Goal: Transaction & Acquisition: Subscribe to service/newsletter

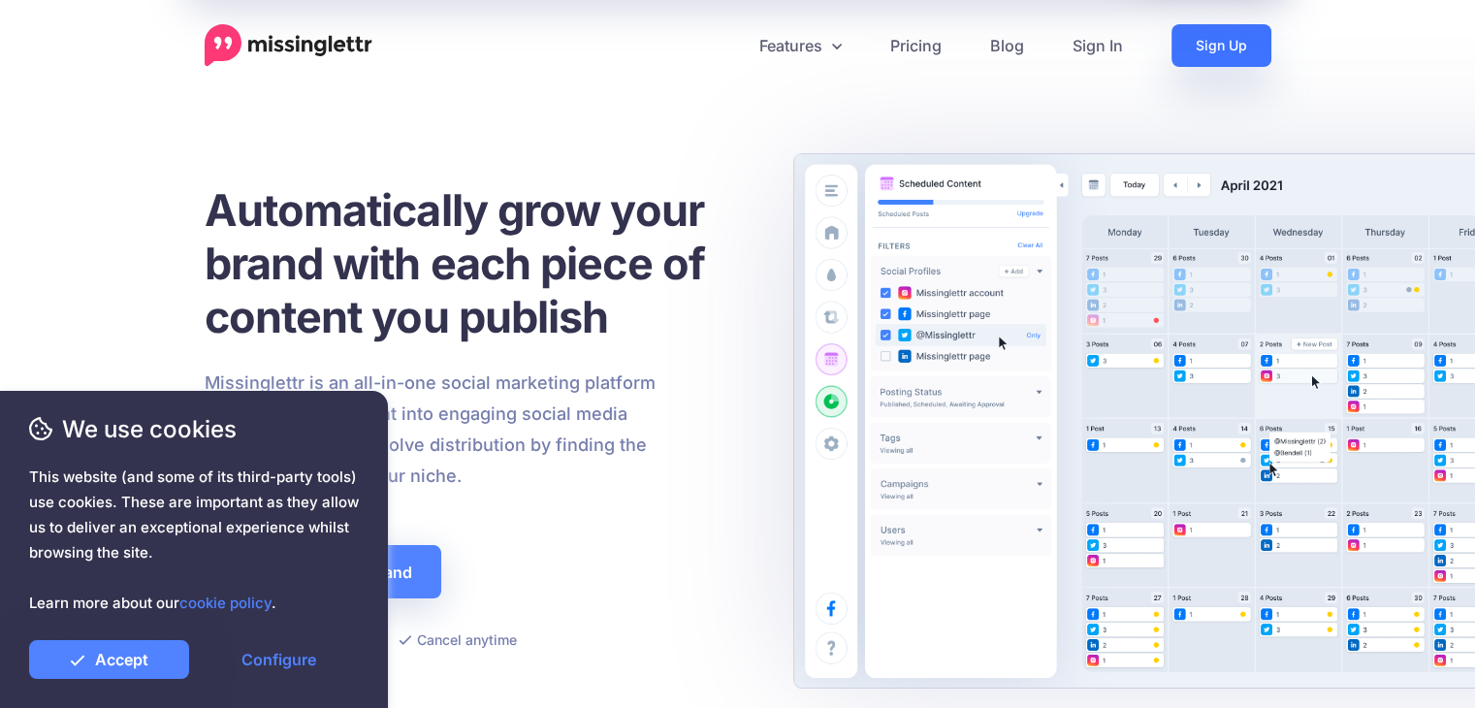
click at [1245, 40] on link "Sign Up" at bounding box center [1221, 45] width 100 height 43
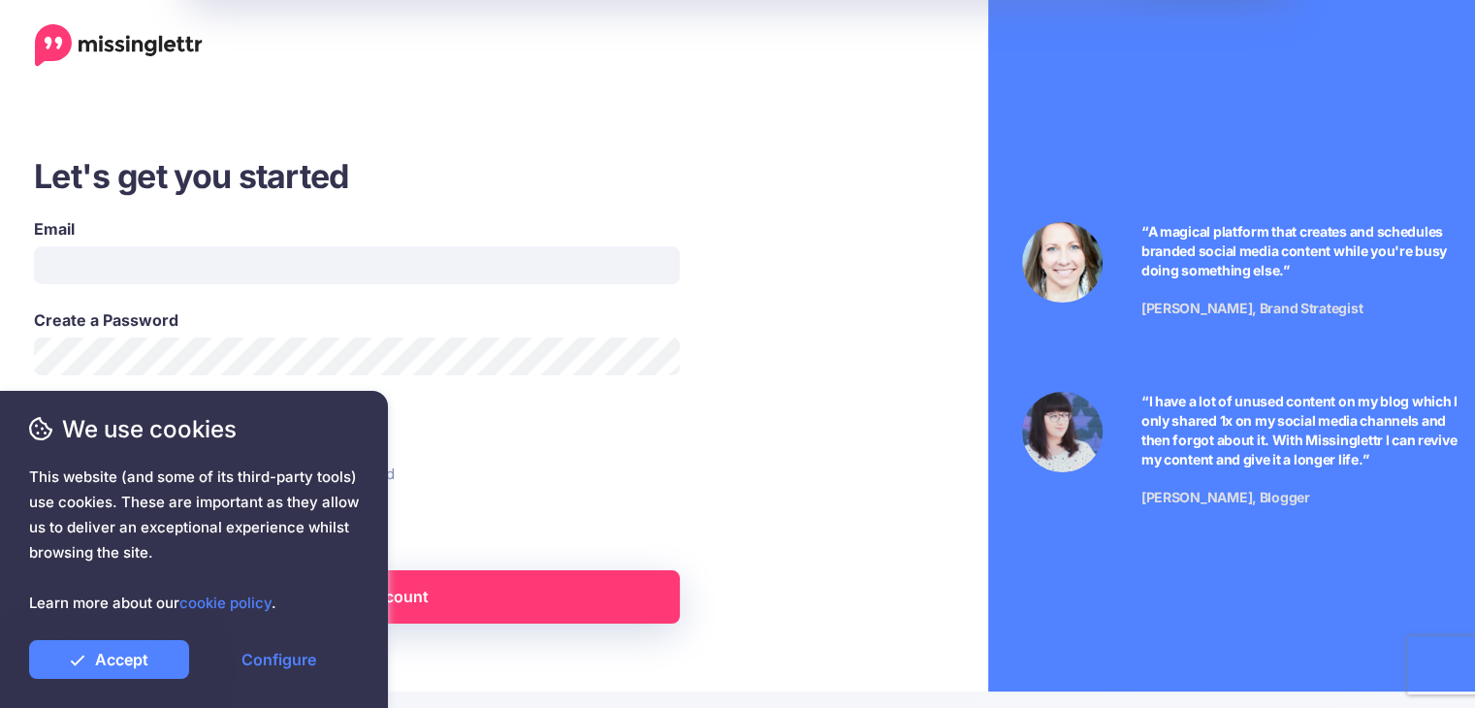
click at [496, 492] on div "You're starting a 14-day free trial You can cancel anytime and won't be charged" at bounding box center [423, 459] width 809 height 71
click at [154, 656] on link "Accept" at bounding box center [109, 659] width 160 height 39
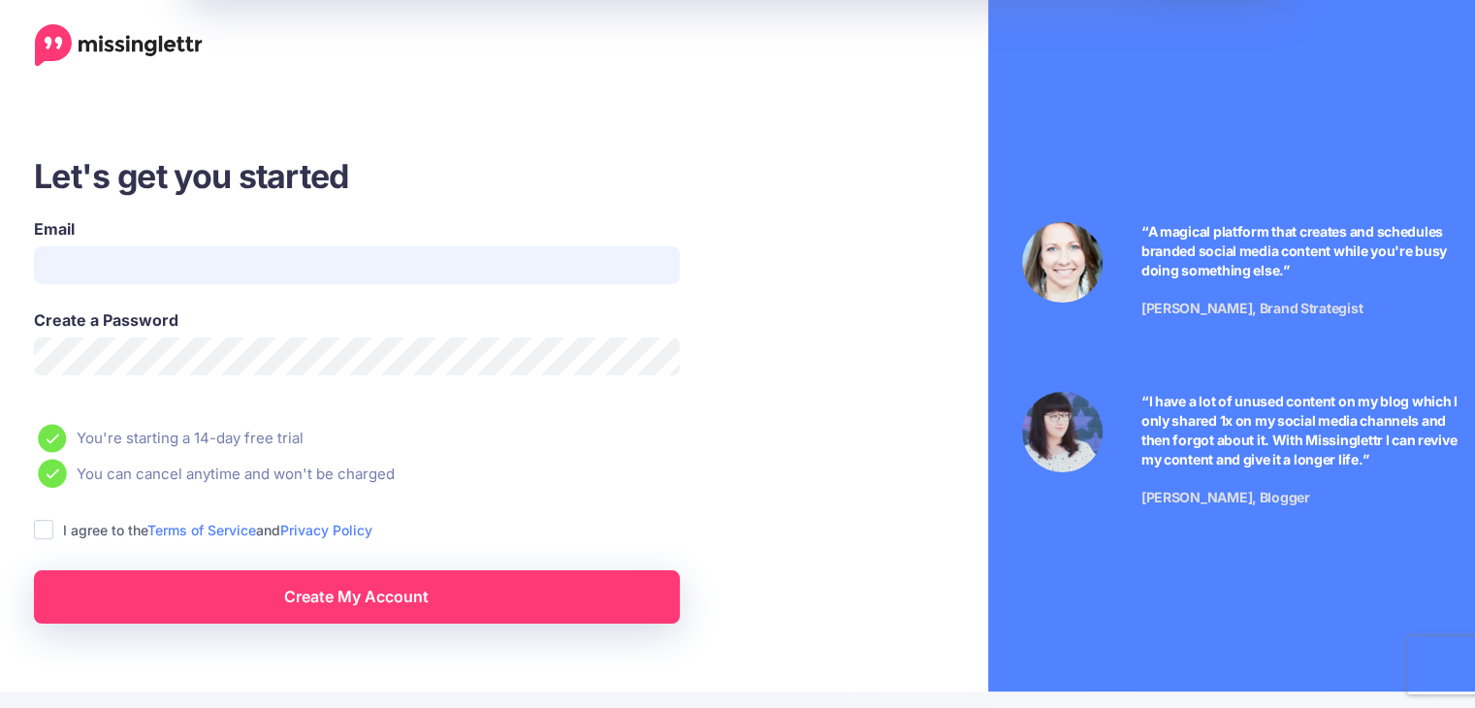
click at [95, 257] on input "Email" at bounding box center [357, 265] width 646 height 38
type input "**********"
click at [361, 606] on div "We use cookies This website (and some of its third-party tools) use cookies. Th…" at bounding box center [194, 549] width 388 height 317
click at [372, 599] on div "We use cookies This website (and some of its third-party tools) use cookies. Th…" at bounding box center [194, 549] width 388 height 317
click at [372, 598] on div "We use cookies This website (and some of its third-party tools) use cookies. Th…" at bounding box center [194, 549] width 388 height 317
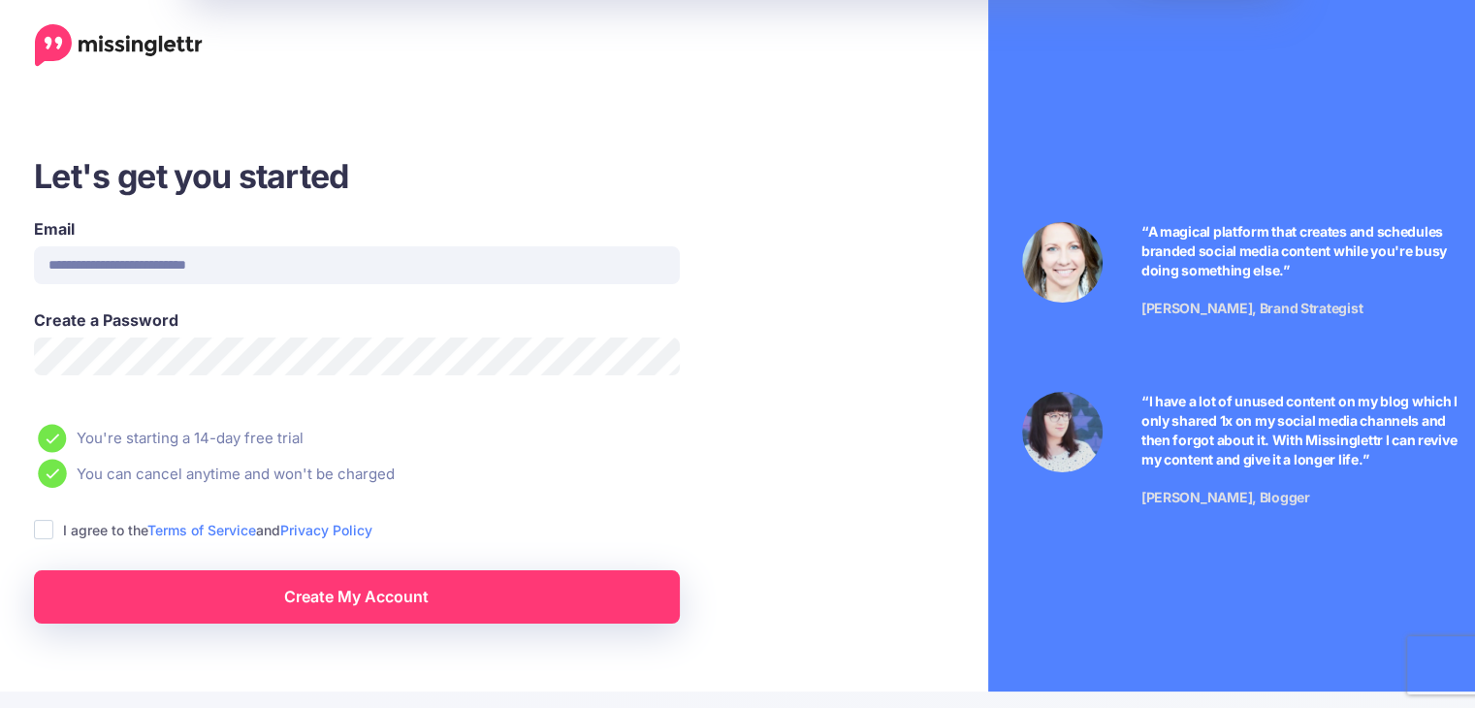
drag, startPoint x: 442, startPoint y: 562, endPoint x: 424, endPoint y: 585, distance: 28.9
click at [441, 562] on div "Create My Account" at bounding box center [356, 582] width 675 height 82
click at [424, 585] on link "Create My Account" at bounding box center [357, 596] width 646 height 53
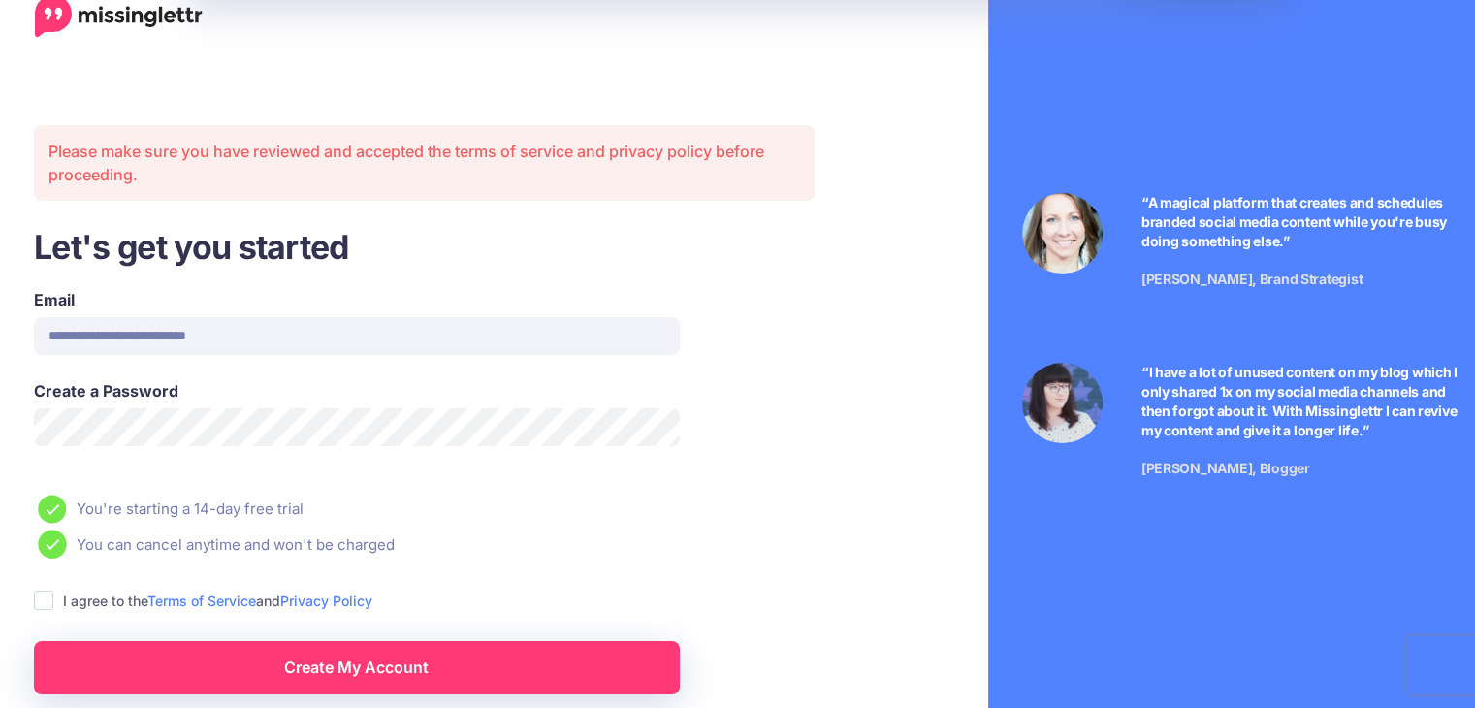
click at [424, 584] on form "**********" at bounding box center [424, 409] width 780 height 569
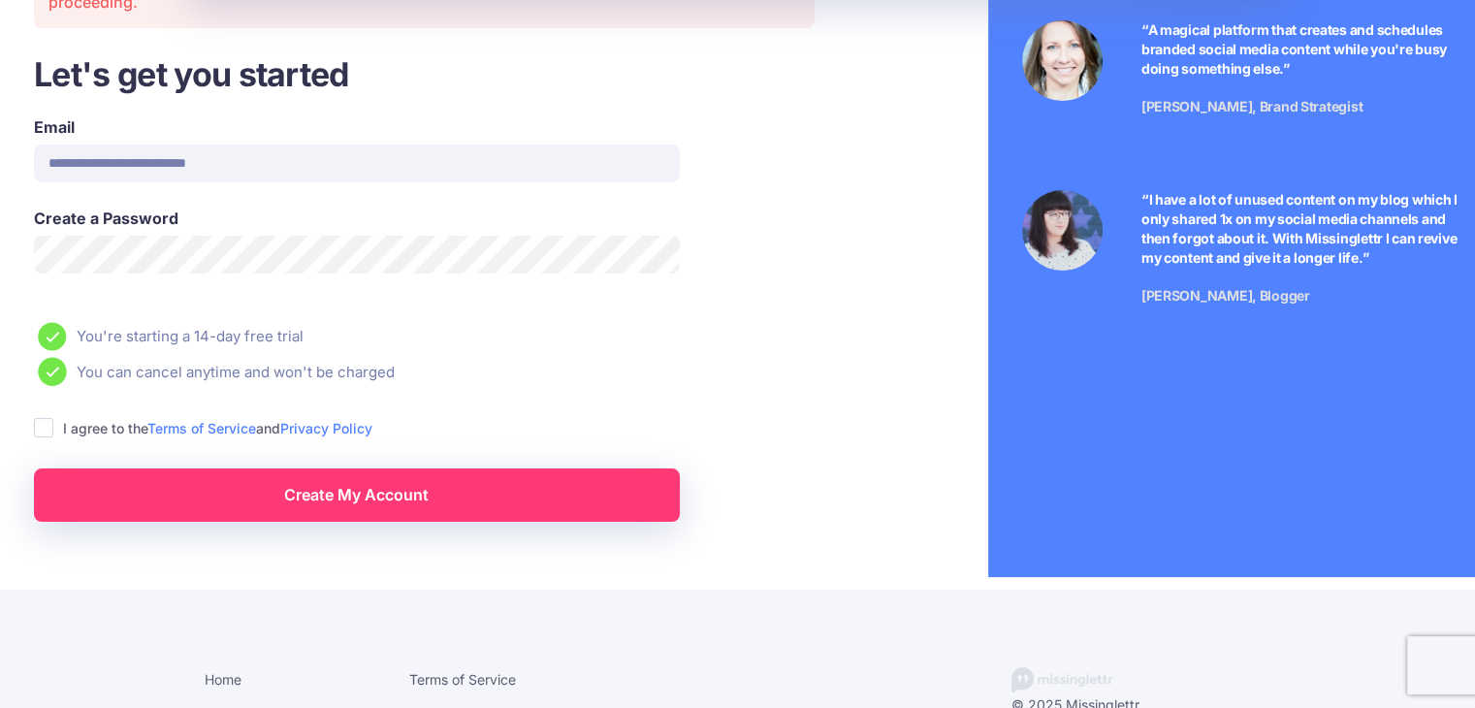
scroll to position [259, 0]
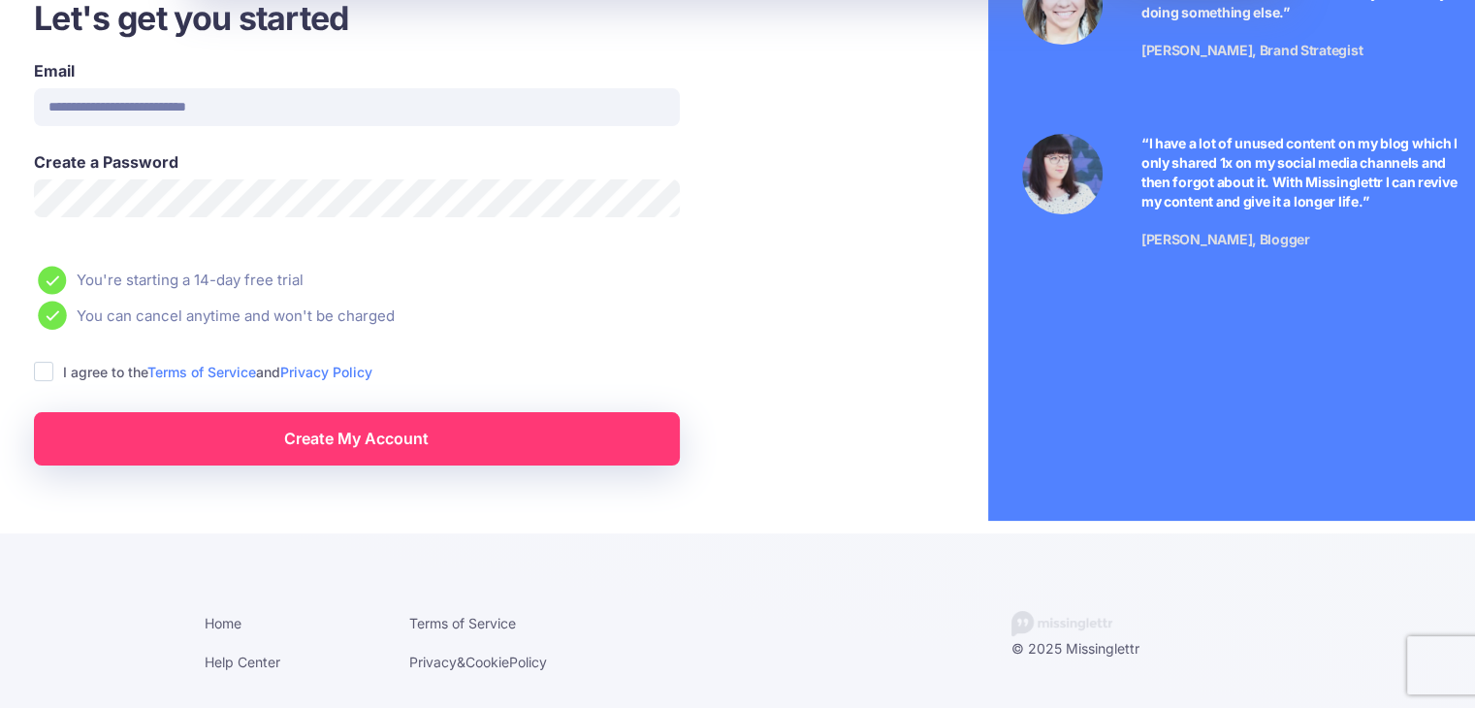
click at [369, 443] on div "We use cookies This website (and some of its third-party tools) use cookies. Th…" at bounding box center [194, 549] width 388 height 317
drag, startPoint x: 370, startPoint y: 435, endPoint x: 365, endPoint y: 422, distance: 14.8
click at [369, 431] on div "We use cookies This website (and some of its third-party tools) use cookies. Th…" at bounding box center [194, 549] width 388 height 317
click at [365, 421] on div "We use cookies This website (and some of its third-party tools) use cookies. Th…" at bounding box center [194, 549] width 388 height 317
